Goal: Complete application form

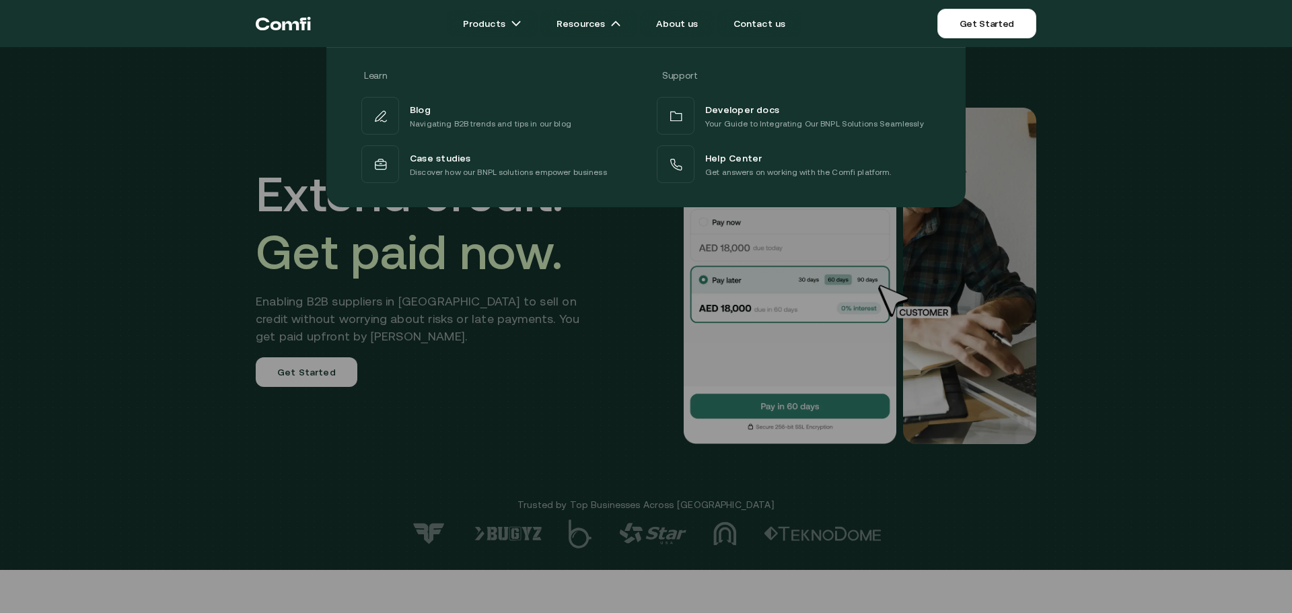
click at [596, 396] on div at bounding box center [646, 353] width 1292 height 613
click at [435, 365] on div at bounding box center [646, 353] width 1292 height 613
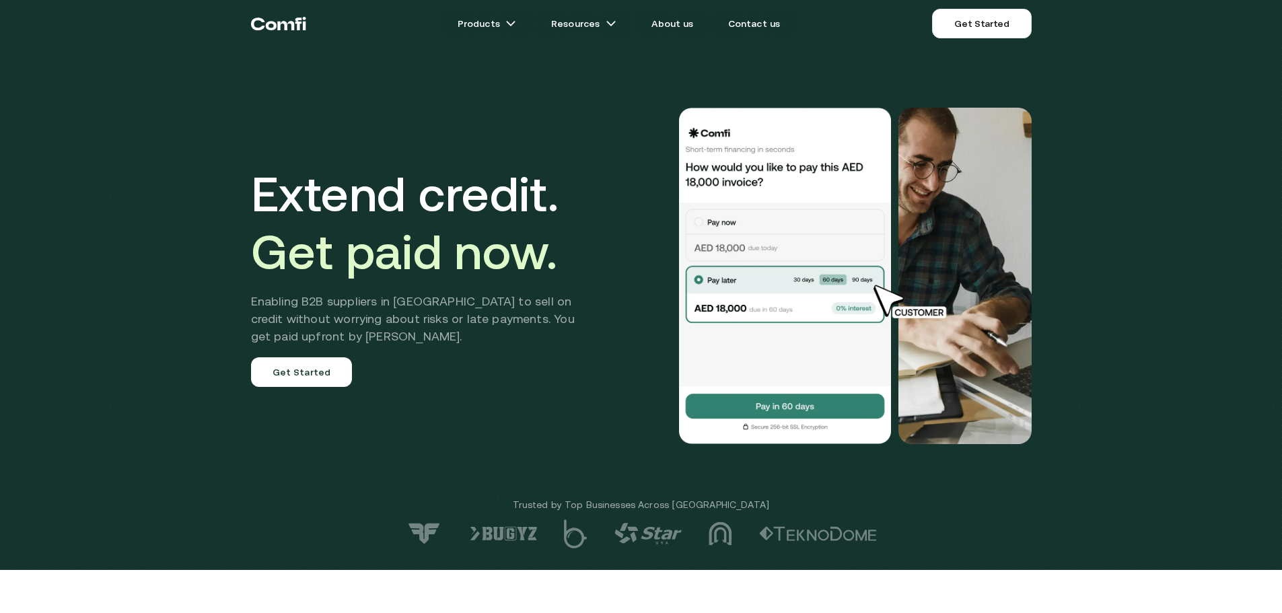
click at [274, 374] on link "Get Started" at bounding box center [302, 372] width 102 height 30
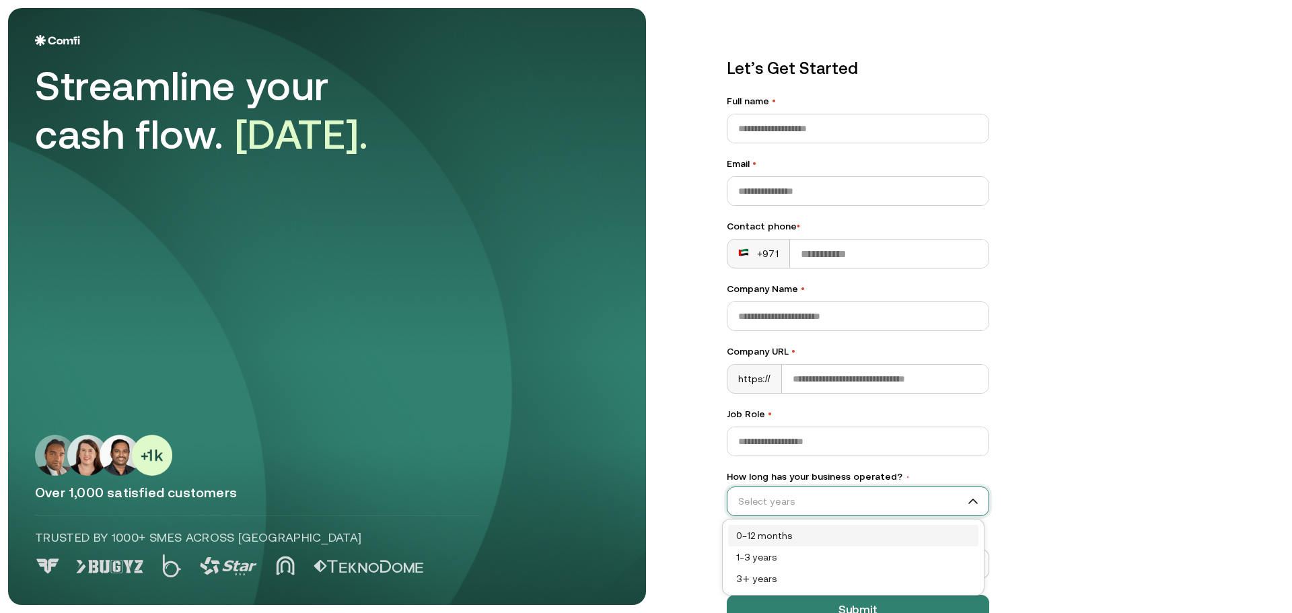
click at [809, 506] on input "How long has your business operated? •" at bounding box center [851, 501] width 249 height 20
click at [768, 556] on div "1–3 years" at bounding box center [853, 557] width 234 height 15
click at [768, 501] on span "1–3 years" at bounding box center [857, 501] width 261 height 20
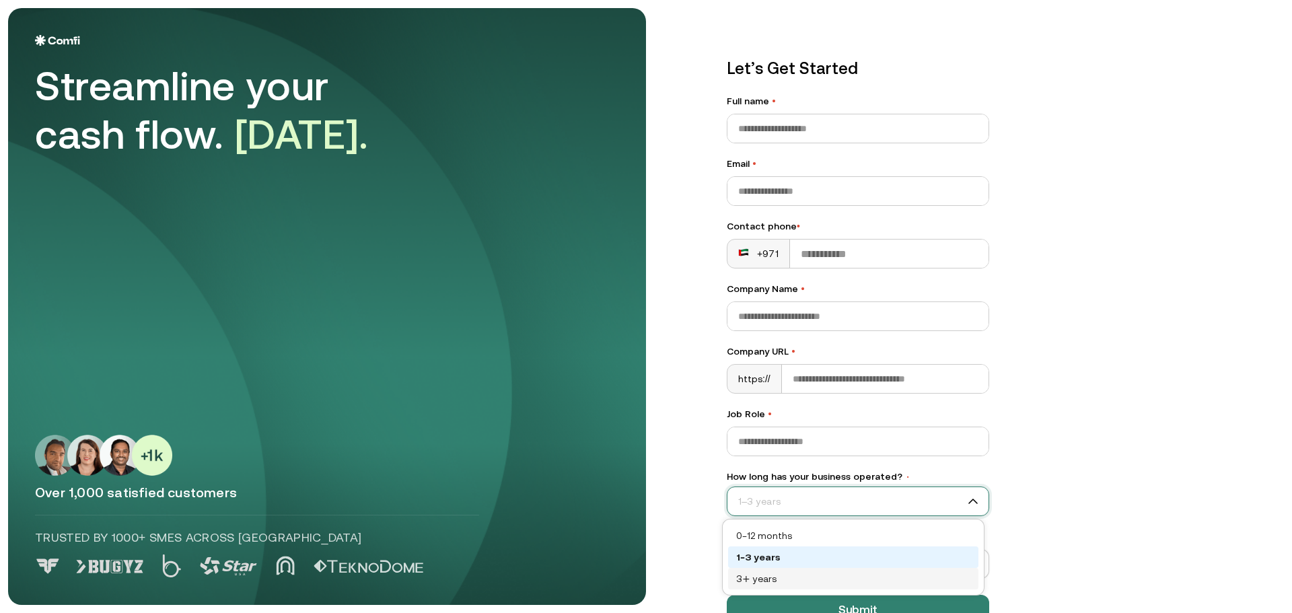
click at [752, 578] on div "3+ years" at bounding box center [853, 578] width 234 height 15
click at [759, 509] on span "3+ years" at bounding box center [857, 501] width 261 height 20
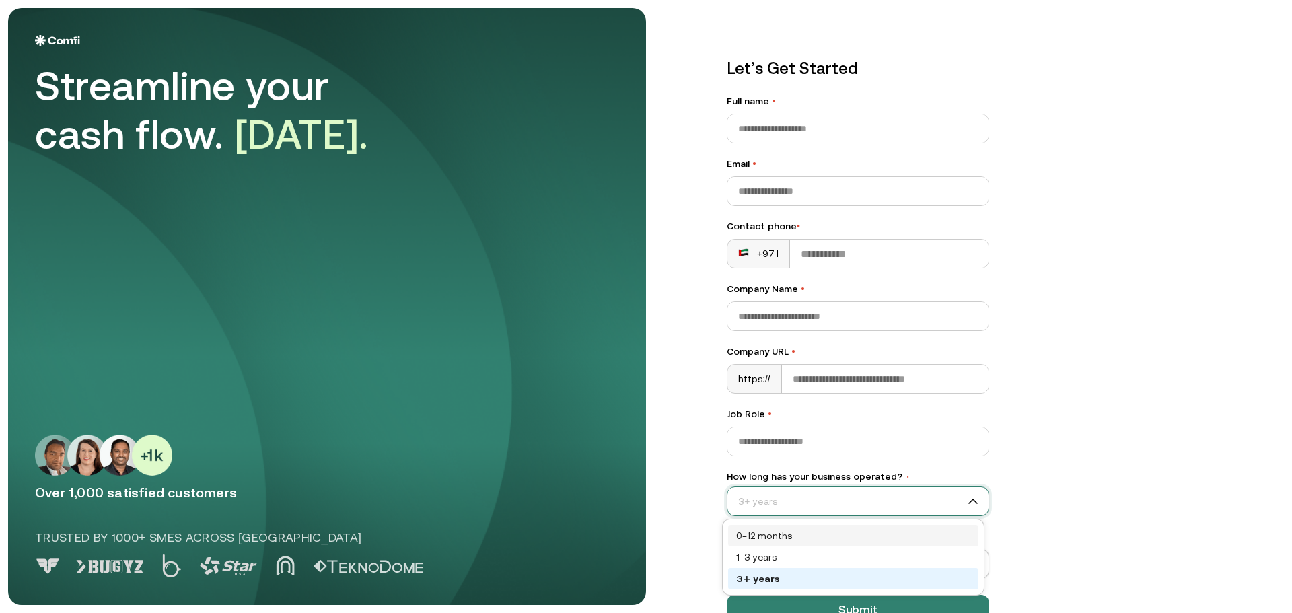
click at [758, 535] on div "0–12 months" at bounding box center [853, 535] width 234 height 15
click at [760, 511] on span "0–12 months" at bounding box center [857, 501] width 261 height 20
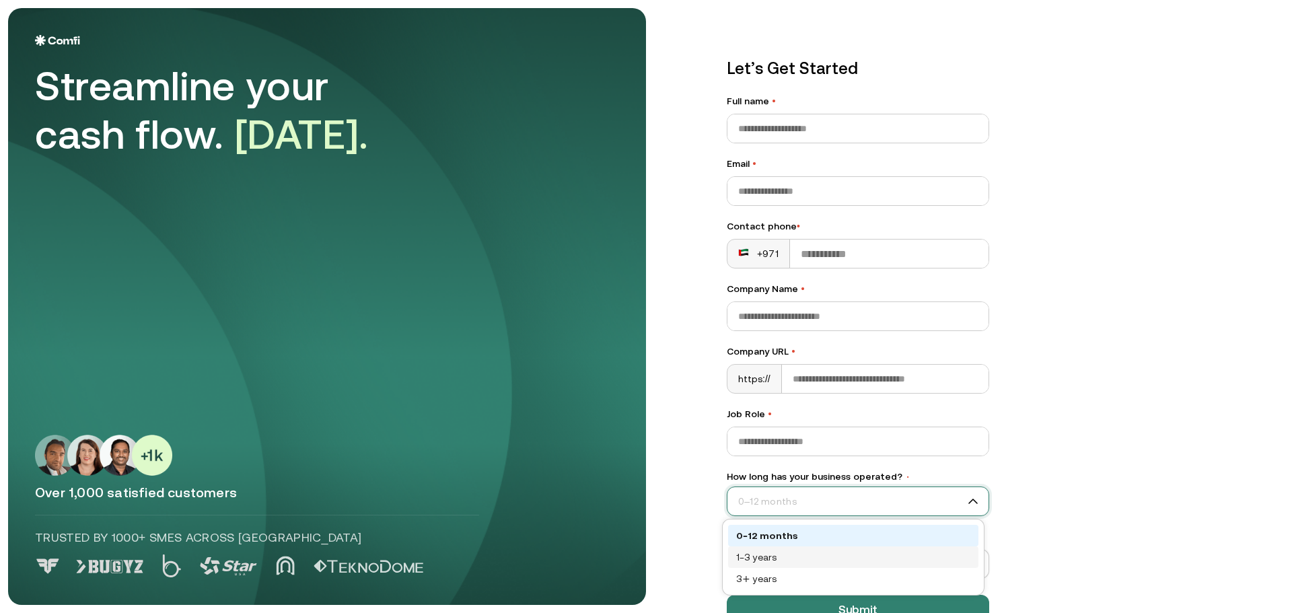
click at [759, 552] on div "1–3 years" at bounding box center [853, 557] width 234 height 15
click at [757, 509] on span "1–3 years" at bounding box center [857, 501] width 261 height 20
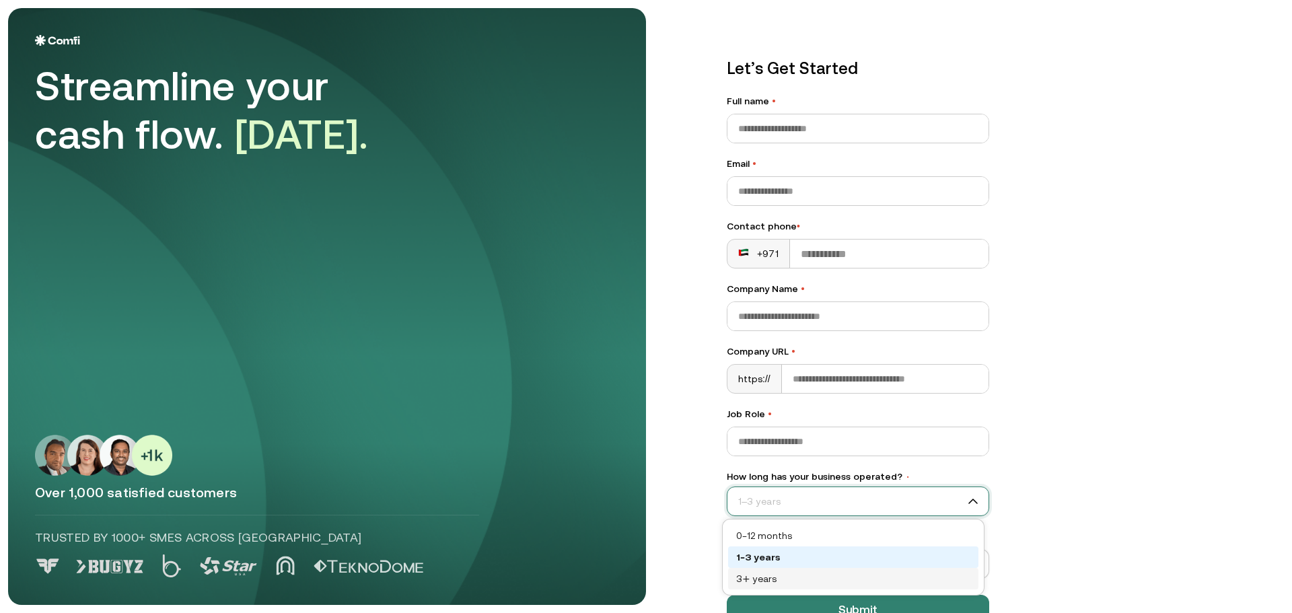
click at [752, 577] on div "3+ years" at bounding box center [853, 578] width 234 height 15
click at [764, 499] on span "3+ years" at bounding box center [857, 501] width 261 height 20
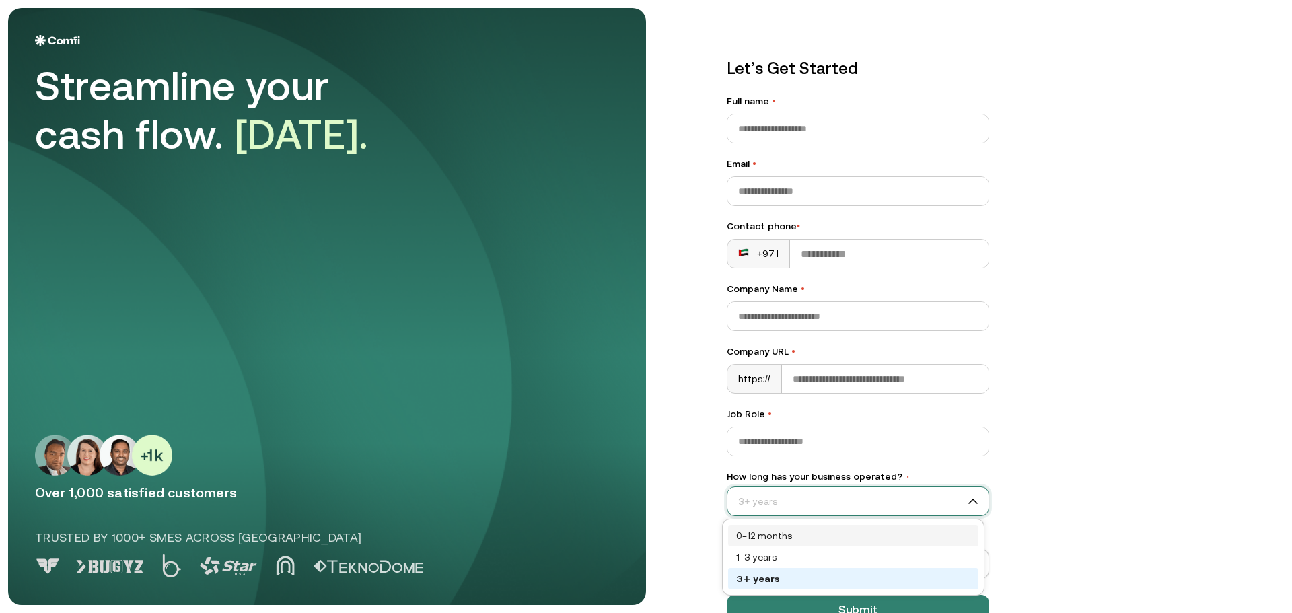
click at [762, 536] on div "0–12 months" at bounding box center [853, 535] width 234 height 15
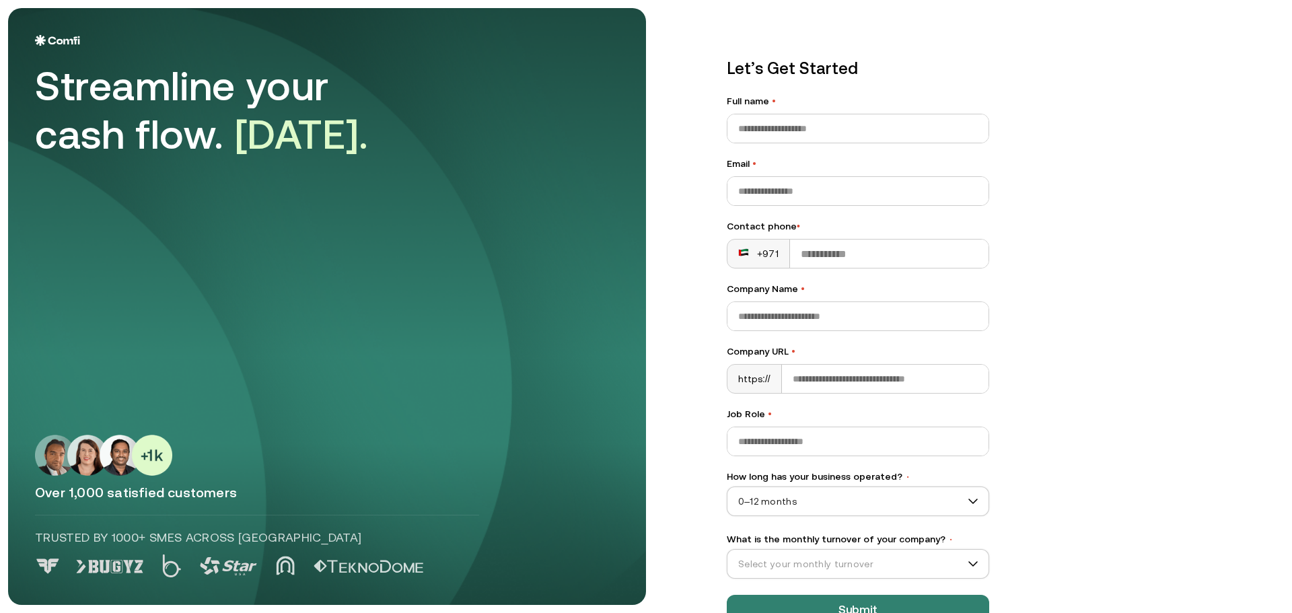
click at [997, 411] on div "Let’s Get Started Full name • Email • Contact phone • +971 Company Name • Compa…" at bounding box center [858, 341] width 316 height 622
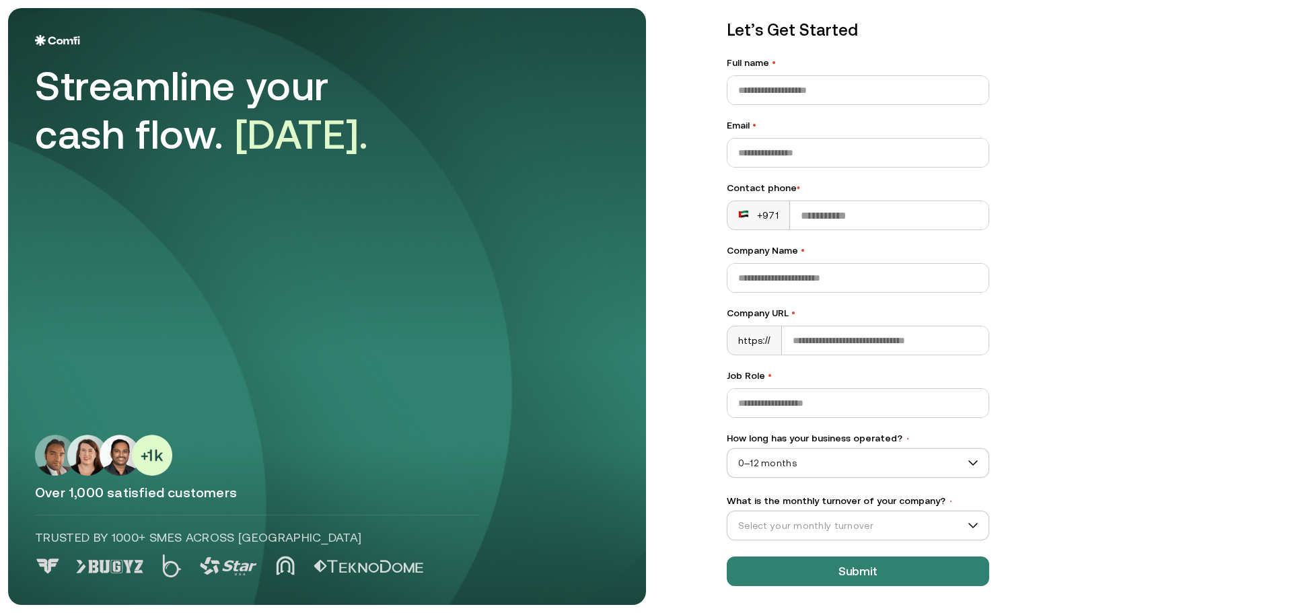
click at [812, 523] on input "What is the monthly turnover of your company? •" at bounding box center [851, 525] width 249 height 20
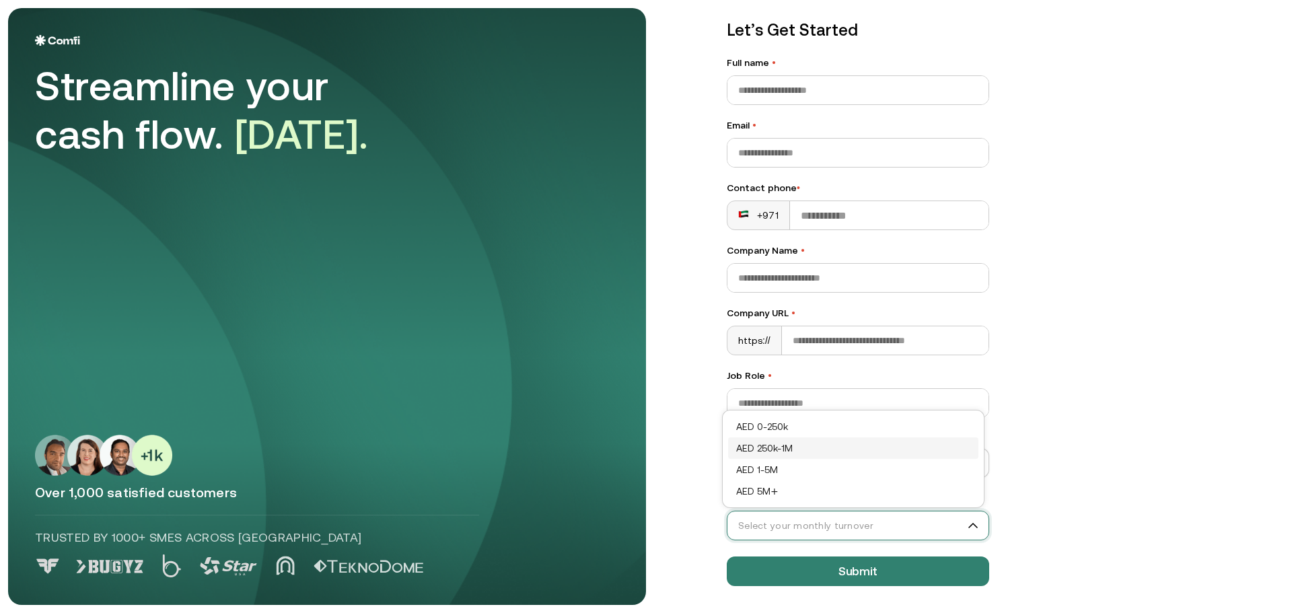
click at [768, 453] on div "AED 250k-1M" at bounding box center [853, 448] width 234 height 15
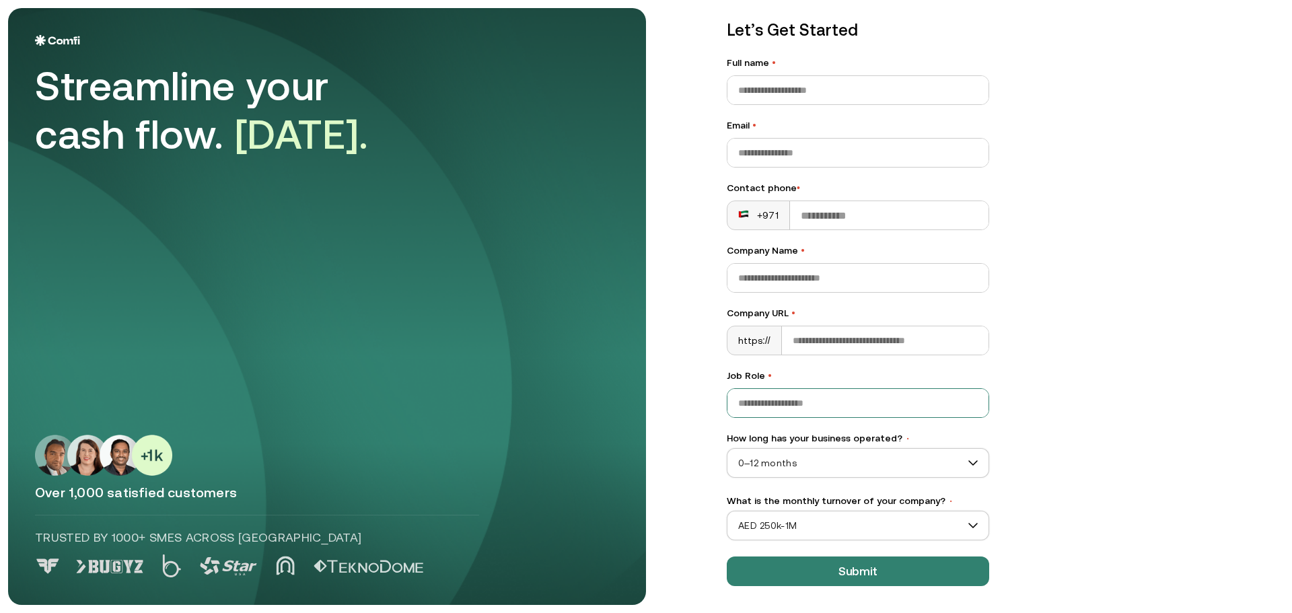
click at [753, 398] on input "Job Role •" at bounding box center [857, 403] width 261 height 28
click at [756, 334] on div "https://" at bounding box center [754, 340] width 54 height 28
click at [770, 281] on input "Company Name •" at bounding box center [857, 278] width 261 height 28
